Goal: Entertainment & Leisure: Consume media (video, audio)

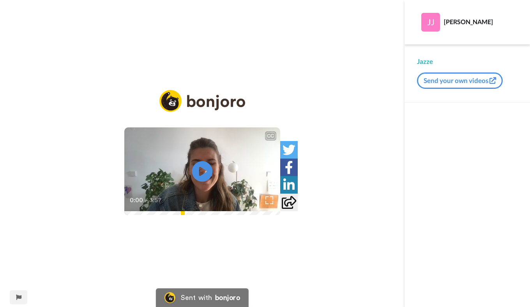
click at [201, 169] on icon "Play/Pause" at bounding box center [202, 171] width 21 height 37
click at [213, 187] on video at bounding box center [202, 171] width 156 height 88
click at [200, 173] on icon "Play/Pause" at bounding box center [202, 171] width 21 height 37
click at [222, 180] on video at bounding box center [202, 171] width 156 height 88
click at [205, 169] on icon at bounding box center [202, 171] width 21 height 21
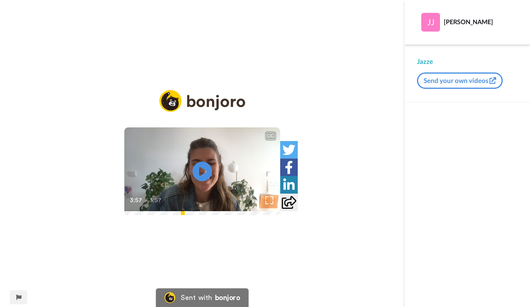
drag, startPoint x: 77, startPoint y: 244, endPoint x: 54, endPoint y: 244, distance: 23.0
click at [54, 227] on div "CC Play/Pause 3:57 / 3:57" at bounding box center [202, 158] width 404 height 137
click at [206, 171] on icon "Play/Pause" at bounding box center [202, 171] width 21 height 37
click at [235, 161] on video at bounding box center [202, 171] width 156 height 88
click at [203, 174] on icon at bounding box center [202, 171] width 21 height 21
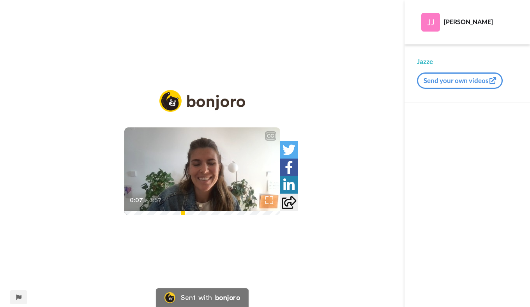
click at [203, 174] on icon at bounding box center [202, 171] width 21 height 21
